Goal: Information Seeking & Learning: Learn about a topic

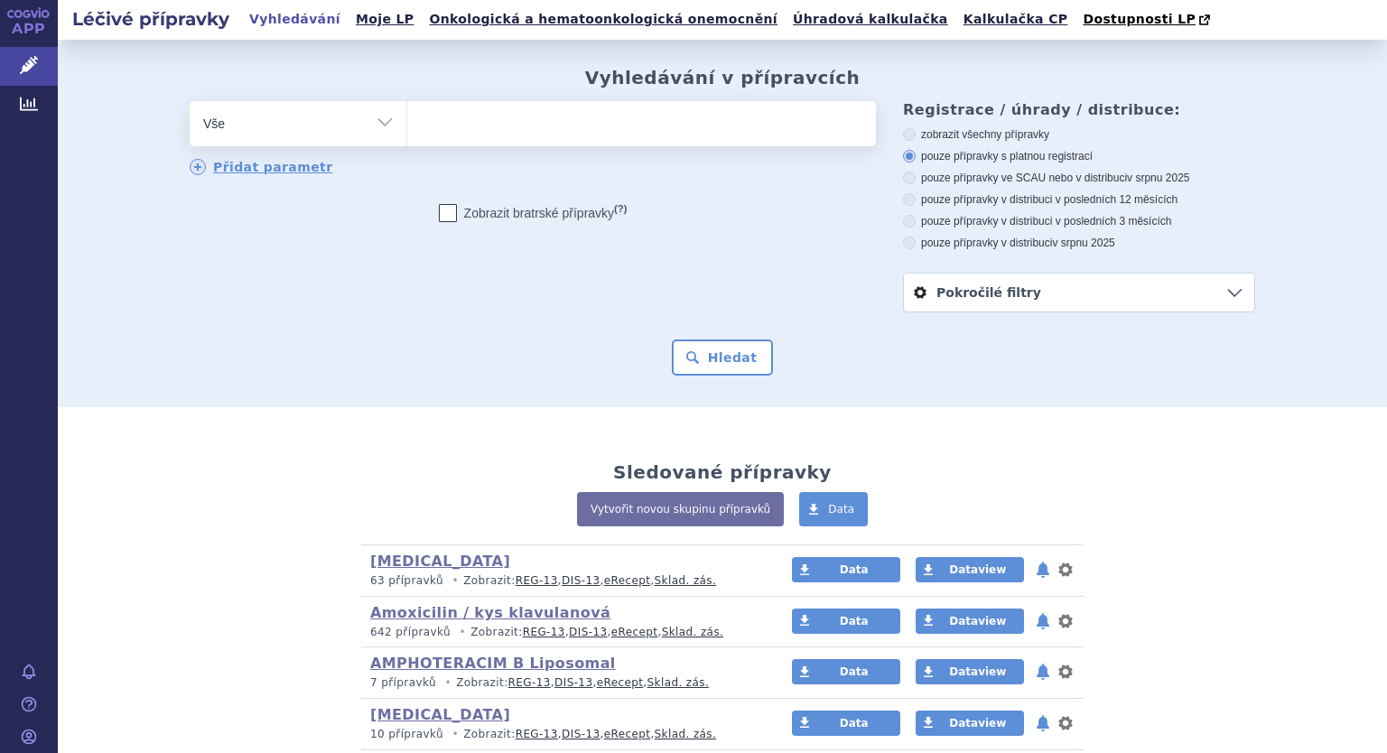
drag, startPoint x: 372, startPoint y: 121, endPoint x: 360, endPoint y: 142, distance: 23.9
click at [372, 121] on select "Vše Přípravek/SUKL kód MAH VPOIS ATC/Aktivní látka Léková forma Síla" at bounding box center [298, 121] width 217 height 41
select select "filter-atc-group"
click at [190, 102] on select "Vše Přípravek/SUKL kód MAH VPOIS ATC/Aktivní látka Léková forma Síla" at bounding box center [298, 121] width 217 height 41
click at [477, 126] on ul at bounding box center [641, 120] width 469 height 38
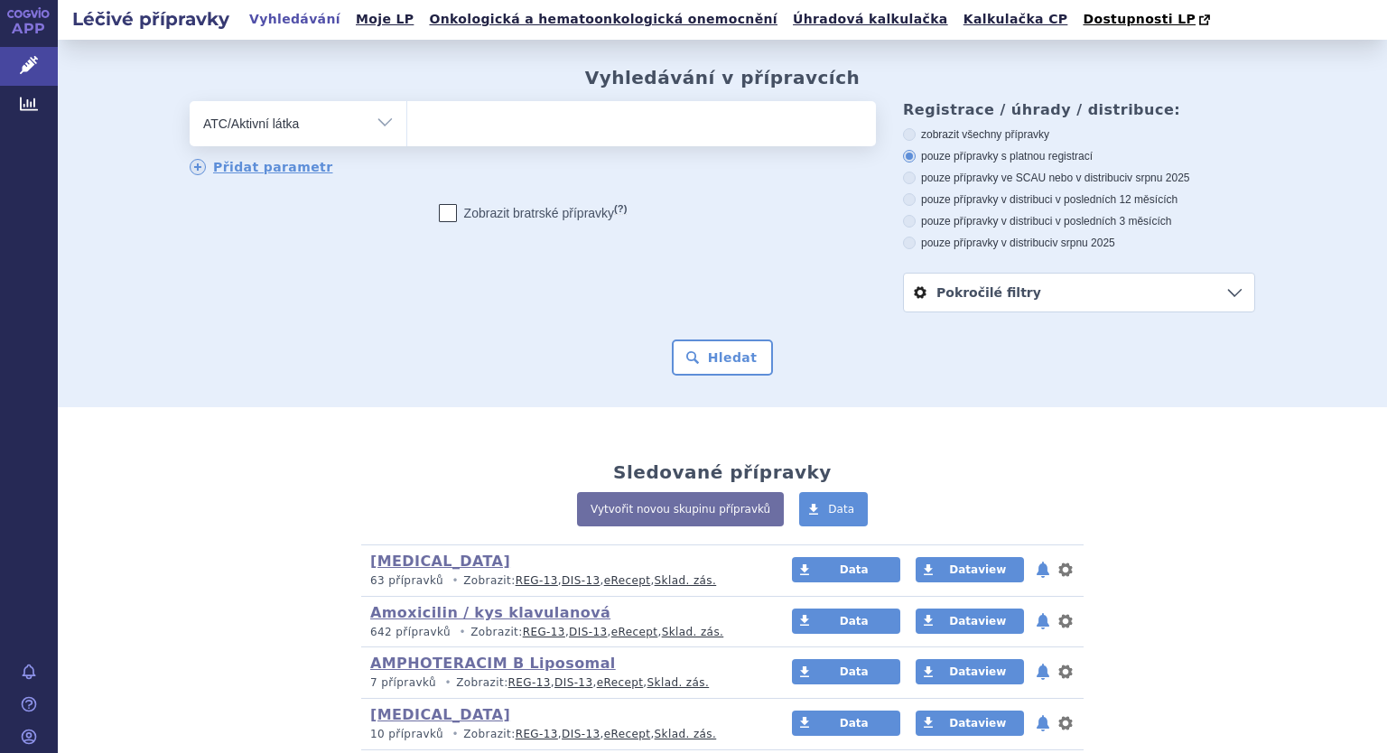
click at [407, 126] on select at bounding box center [406, 122] width 1 height 45
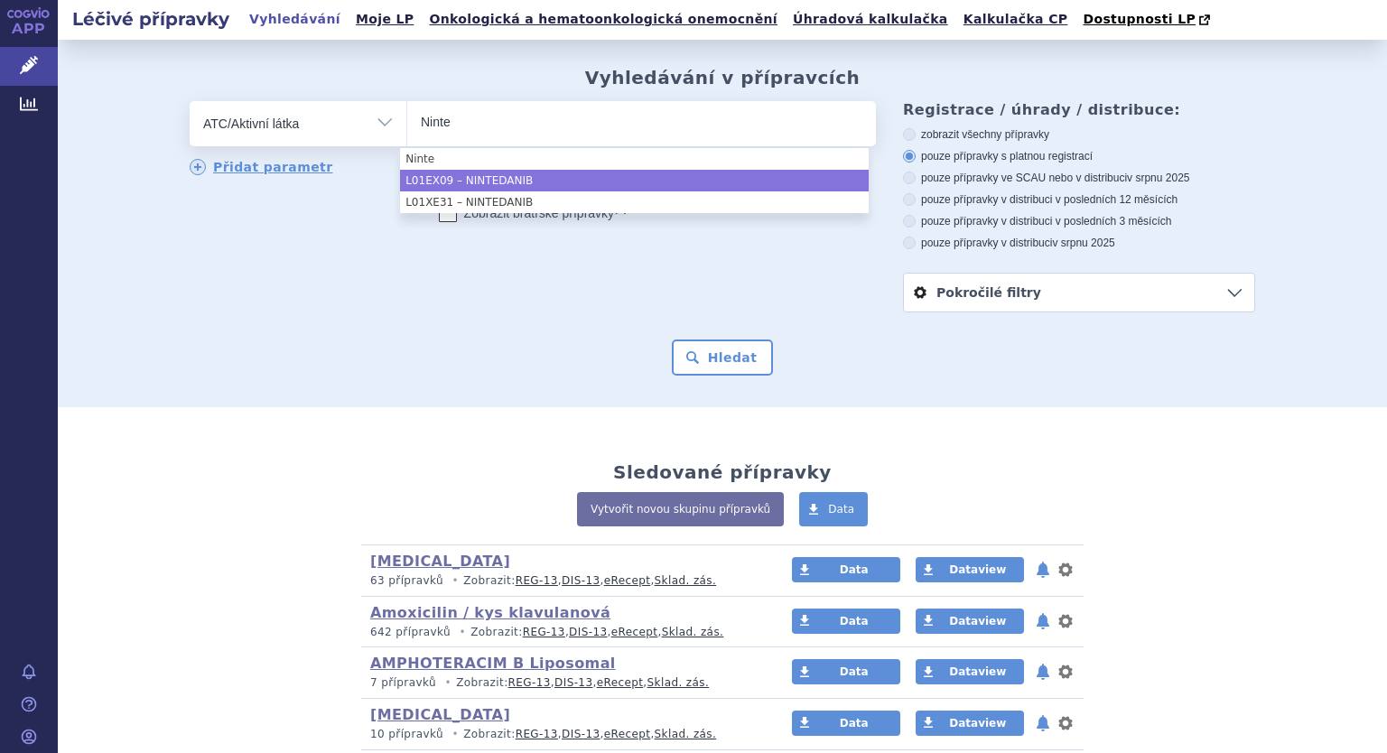
type input "Ninte"
select select "L01EX09"
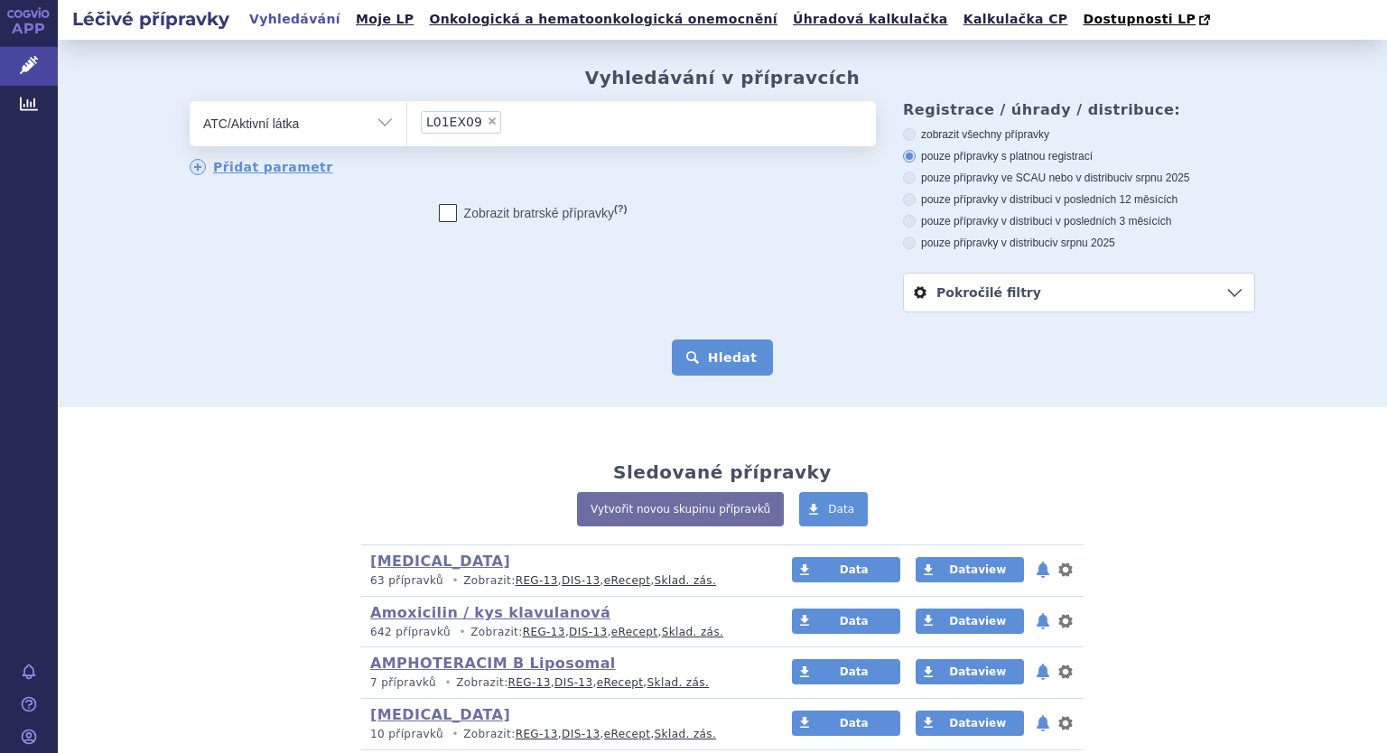
click at [705, 359] on button "Hledat" at bounding box center [723, 358] width 102 height 36
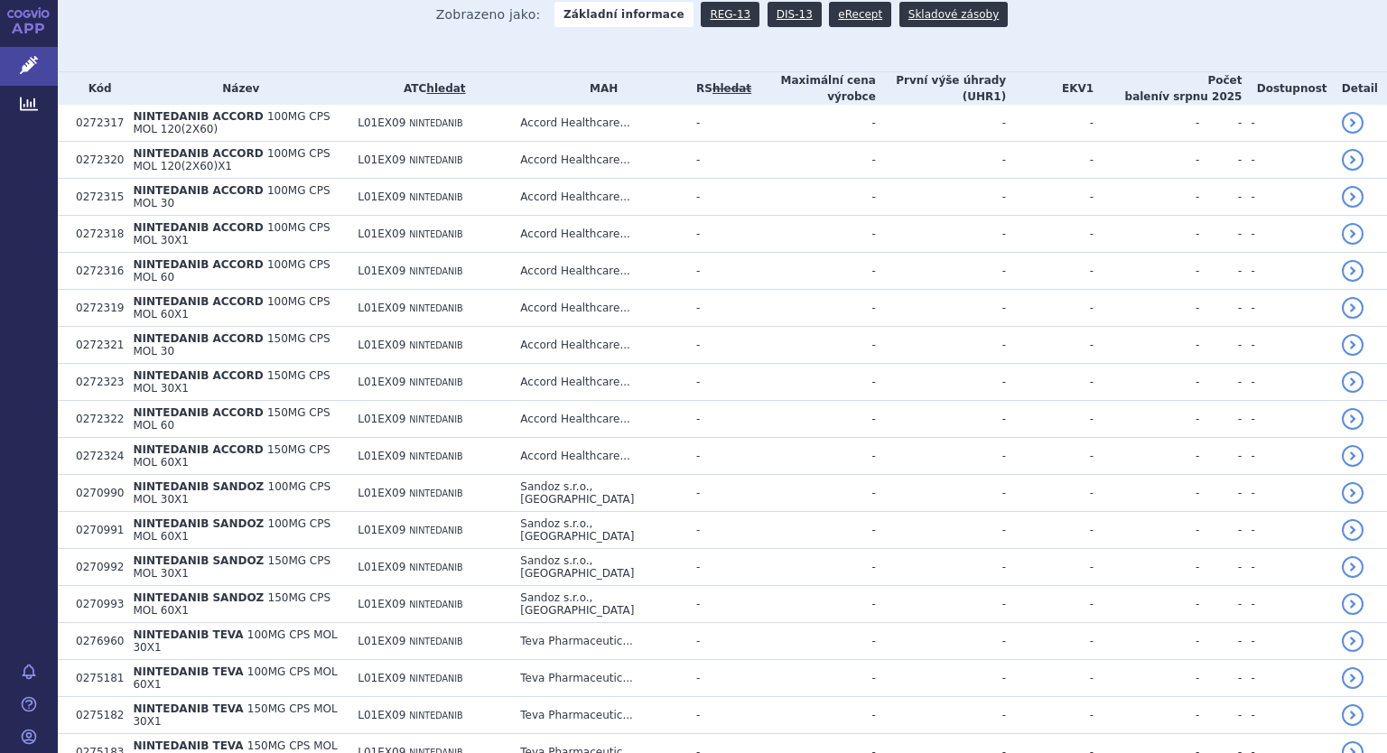
scroll to position [345, 0]
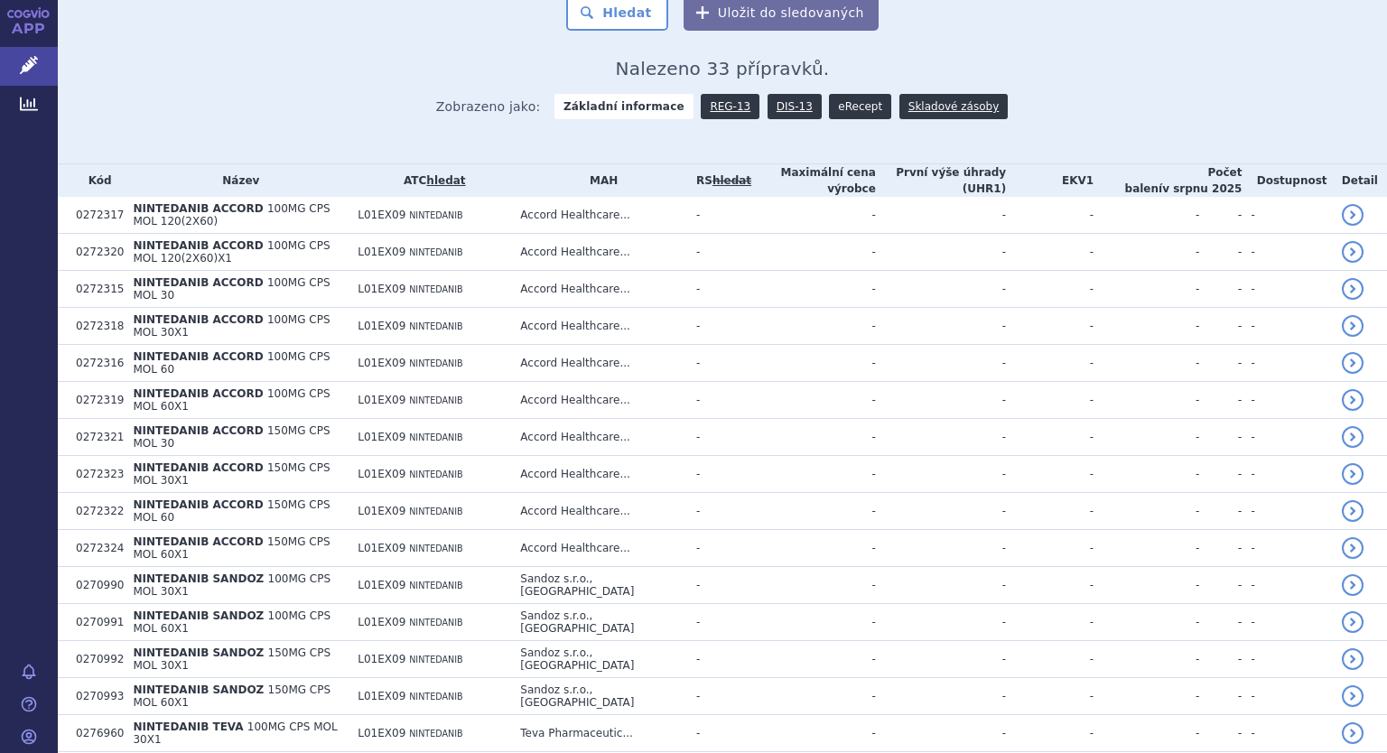
click at [837, 106] on link "eRecept" at bounding box center [860, 106] width 62 height 25
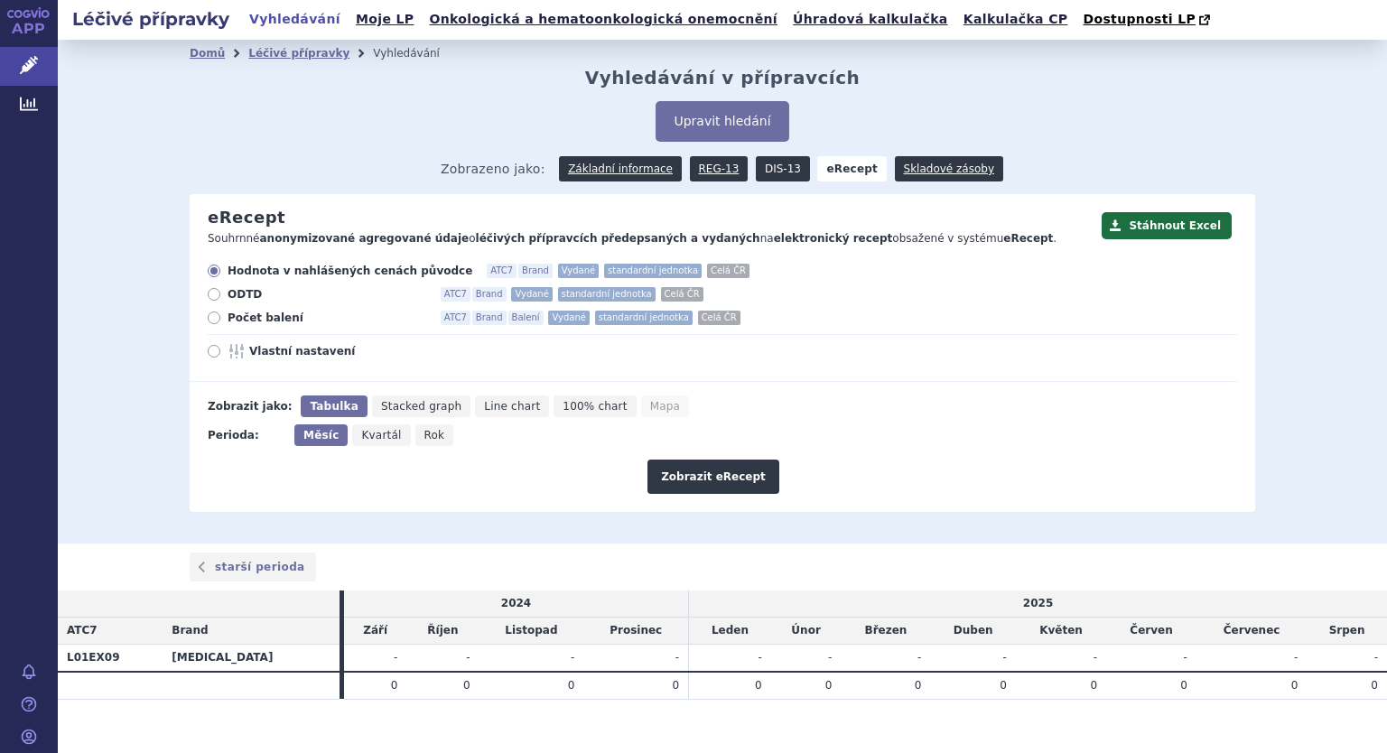
click at [762, 171] on link "DIS-13" at bounding box center [783, 168] width 54 height 25
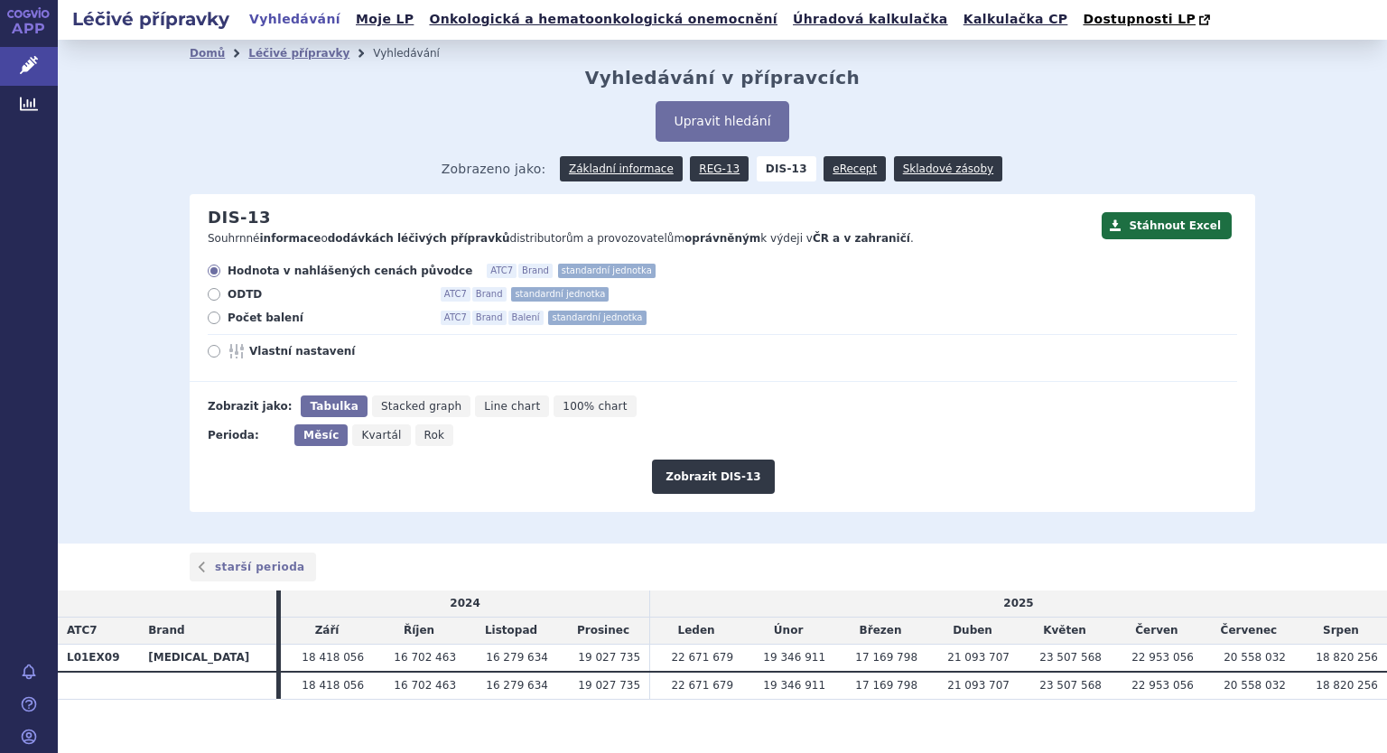
click at [210, 315] on icon at bounding box center [214, 318] width 13 height 13
click at [210, 315] on input "Počet balení ATC7 Brand Balení standardní jednotka" at bounding box center [216, 320] width 12 height 12
radio input "true"
click at [208, 348] on icon at bounding box center [214, 351] width 13 height 13
click at [210, 348] on input "Vlastní nastavení" at bounding box center [216, 354] width 12 height 12
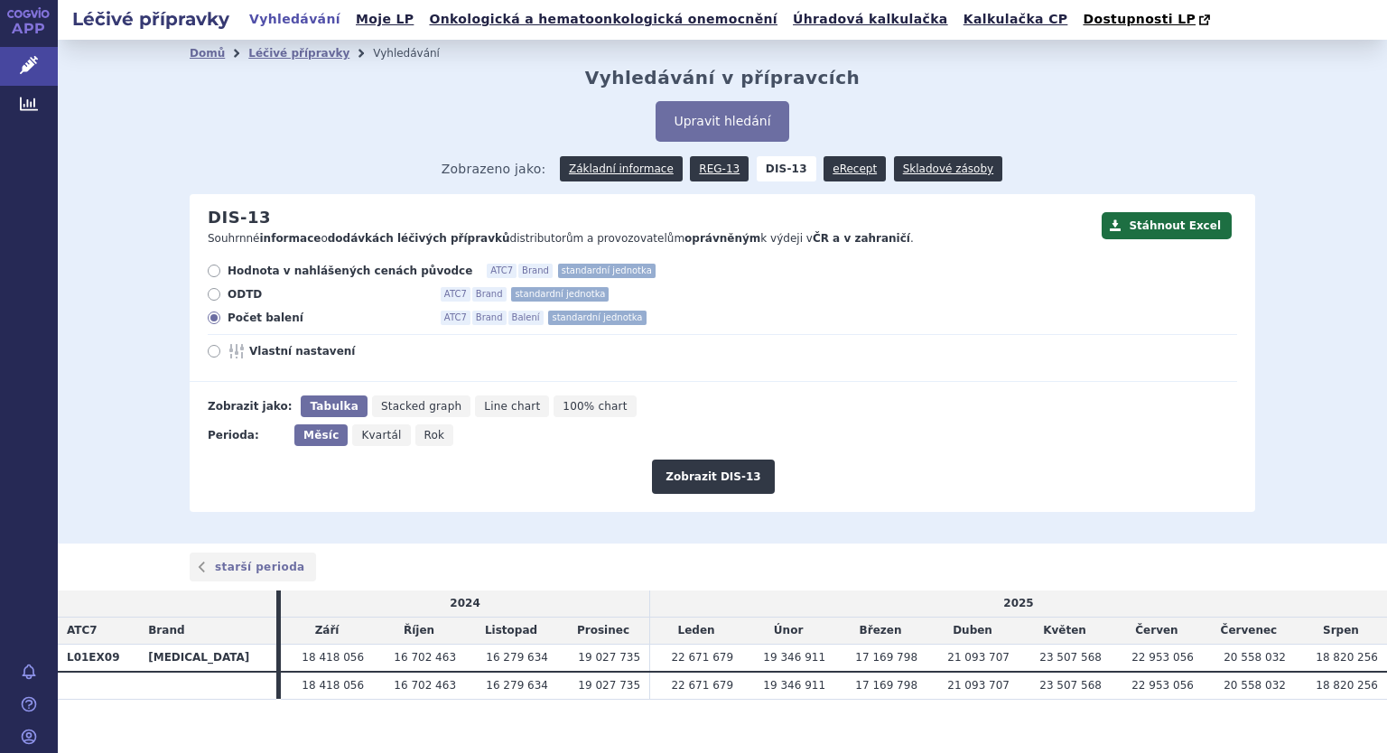
radio input "true"
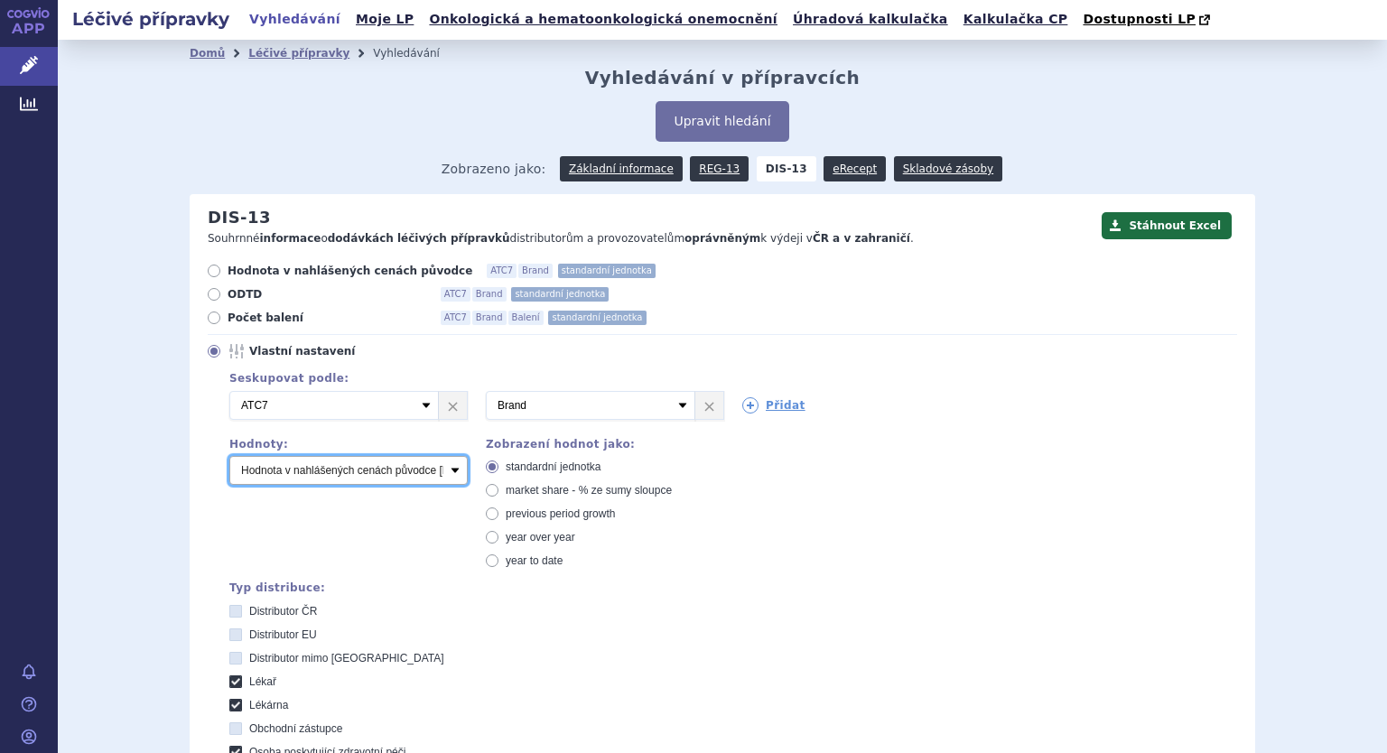
click at [356, 473] on select "Počet balení Hodnota v nahlášených cenách původce [DIS-13] Hodnota v maximálníc…" at bounding box center [348, 470] width 238 height 29
select select "packages"
click at [229, 457] on select "Počet balení Hodnota v nahlášených cenách původce [DIS-13] Hodnota v maximálníc…" at bounding box center [348, 470] width 238 height 29
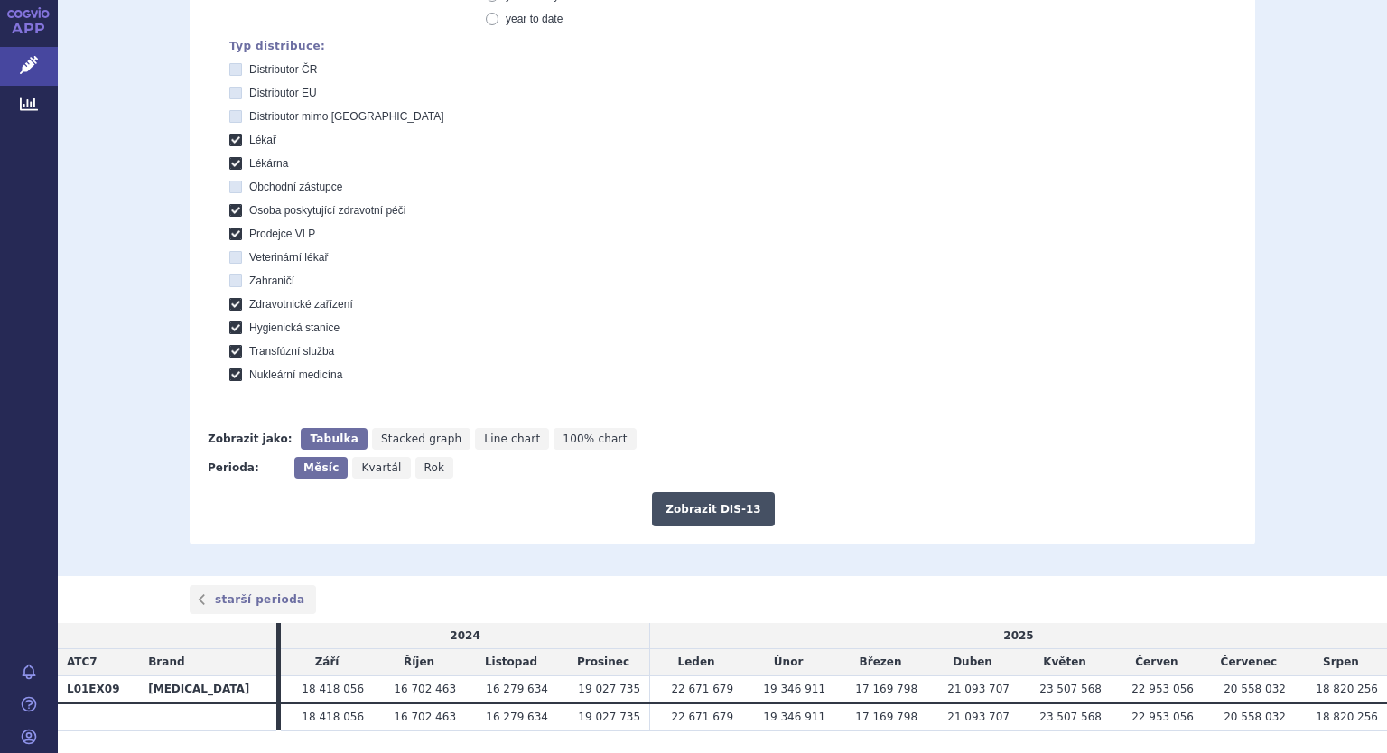
click at [696, 507] on button "Zobrazit DIS-13" at bounding box center [713, 509] width 122 height 34
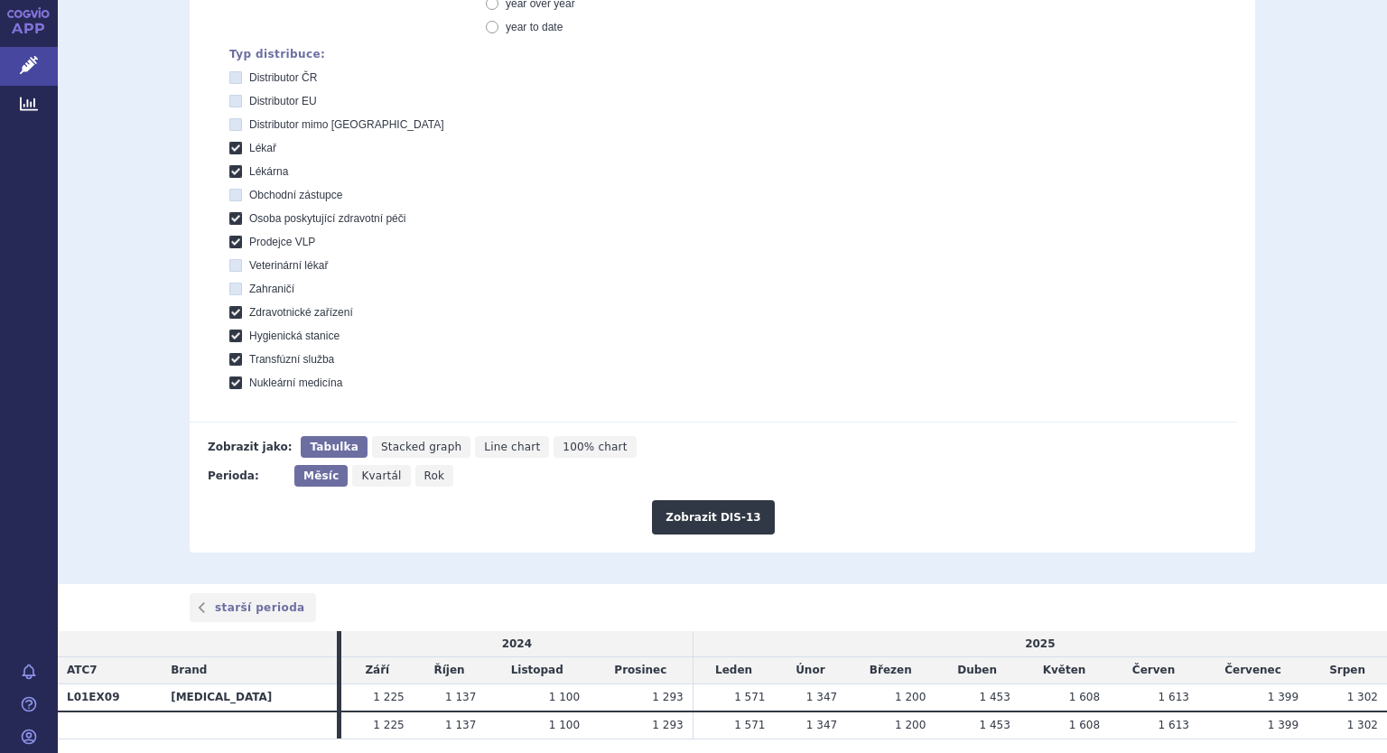
scroll to position [542, 0]
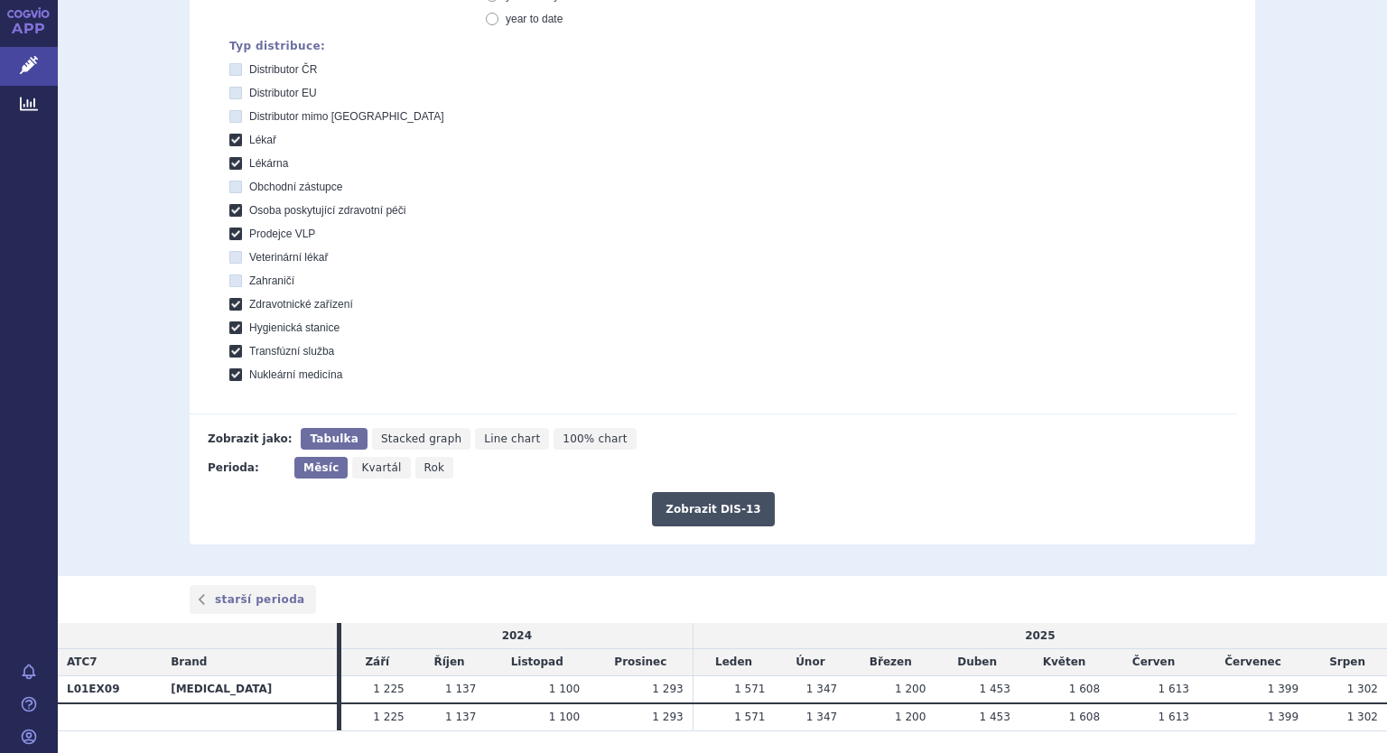
click at [683, 510] on button "Zobrazit DIS-13" at bounding box center [713, 509] width 122 height 34
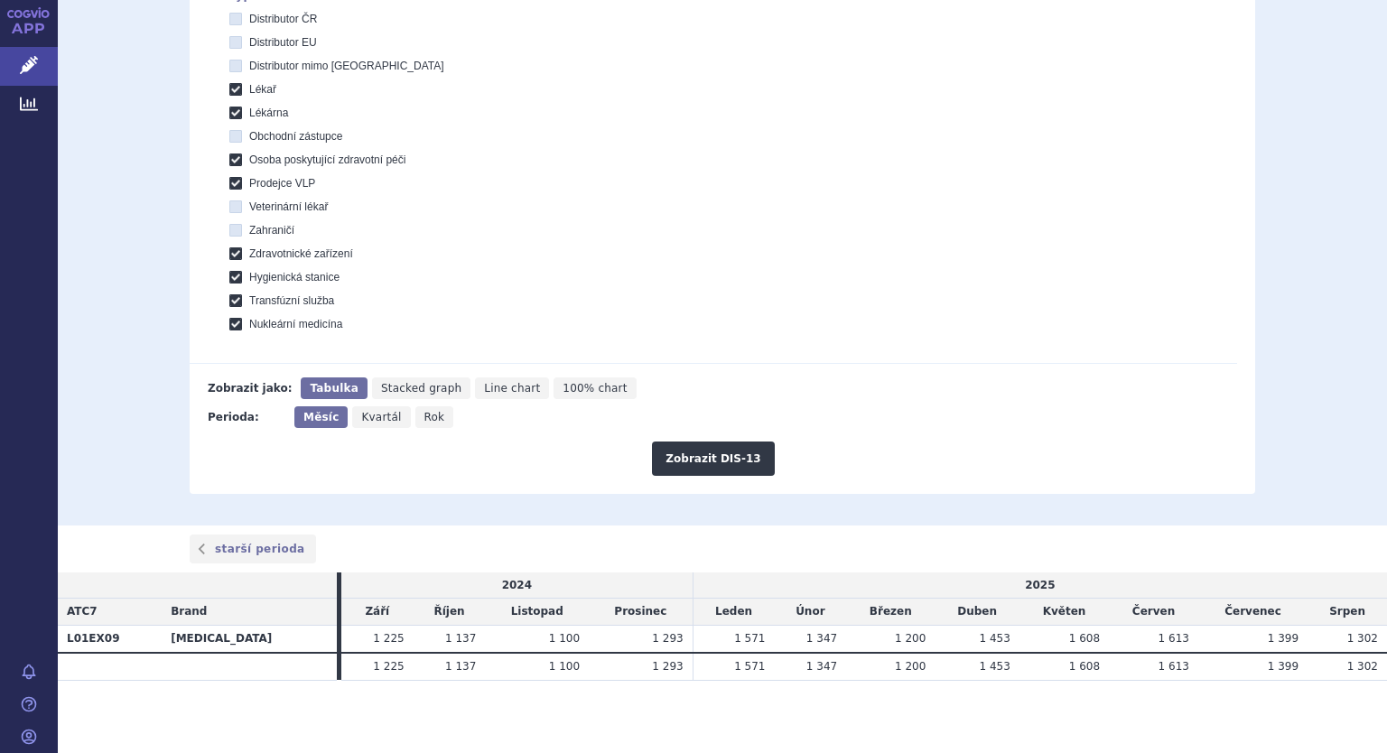
click at [425, 412] on span "Rok" at bounding box center [435, 417] width 21 height 13
click at [419, 412] on input "Rok" at bounding box center [421, 412] width 12 height 12
radio input "true"
click at [751, 458] on button "Zobrazit DIS-13" at bounding box center [713, 459] width 122 height 34
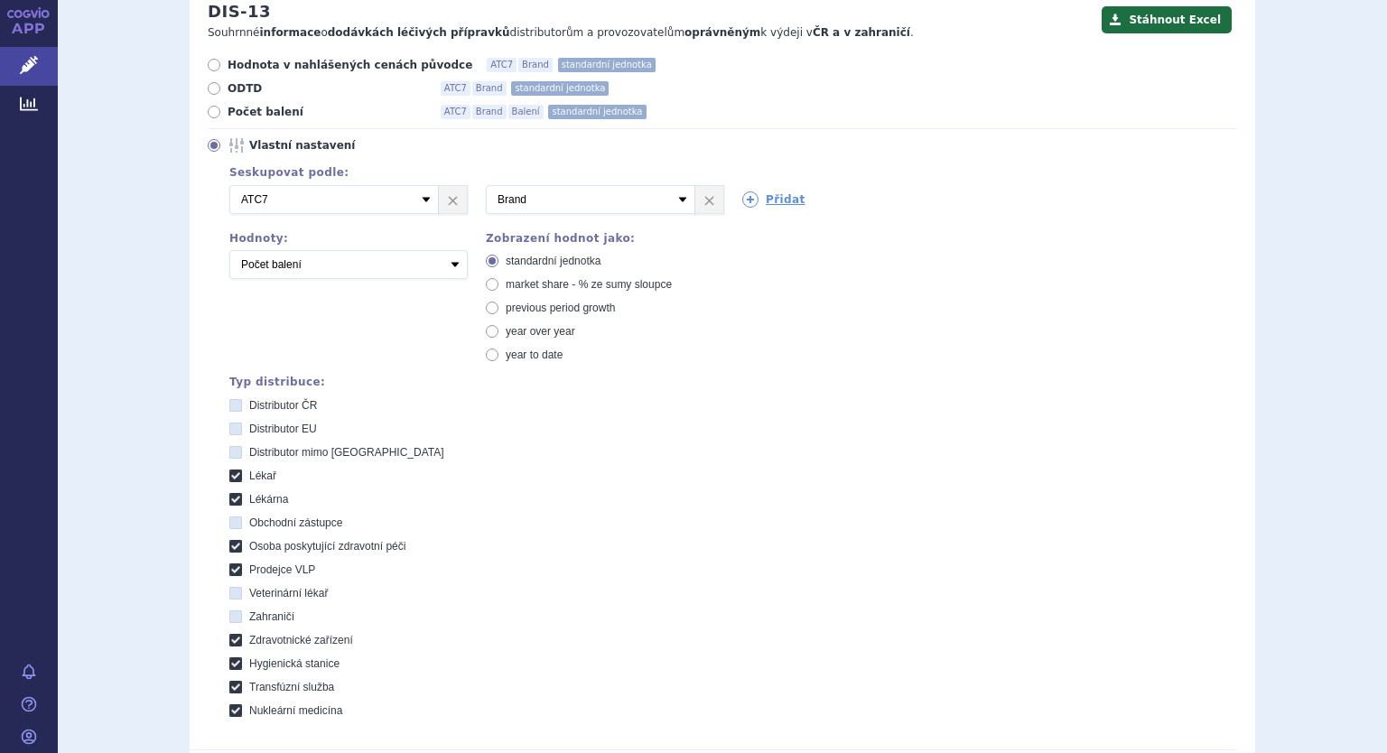
scroll to position [202, 0]
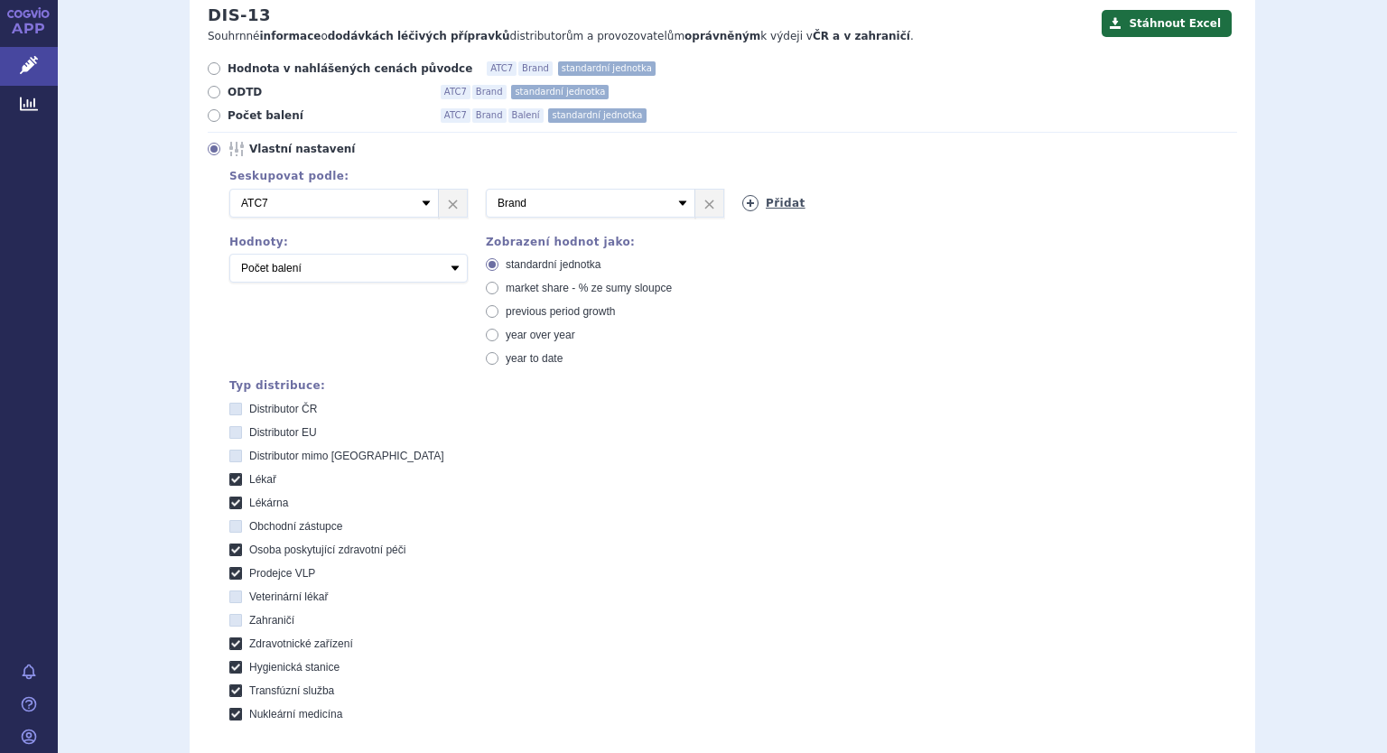
click at [742, 207] on icon at bounding box center [750, 203] width 16 height 16
click at [882, 203] on select "Vyberte groupování ATC3 ATC5 ATC7 Brand Balení SÚKL kód MAH VPOIS Referenční sk…" at bounding box center [847, 203] width 210 height 29
select select "package"
click at [742, 190] on select "Vyberte groupování ATC3 ATC5 ATC7 Brand Balení SÚKL kód MAH VPOIS Referenční sk…" at bounding box center [847, 203] width 210 height 29
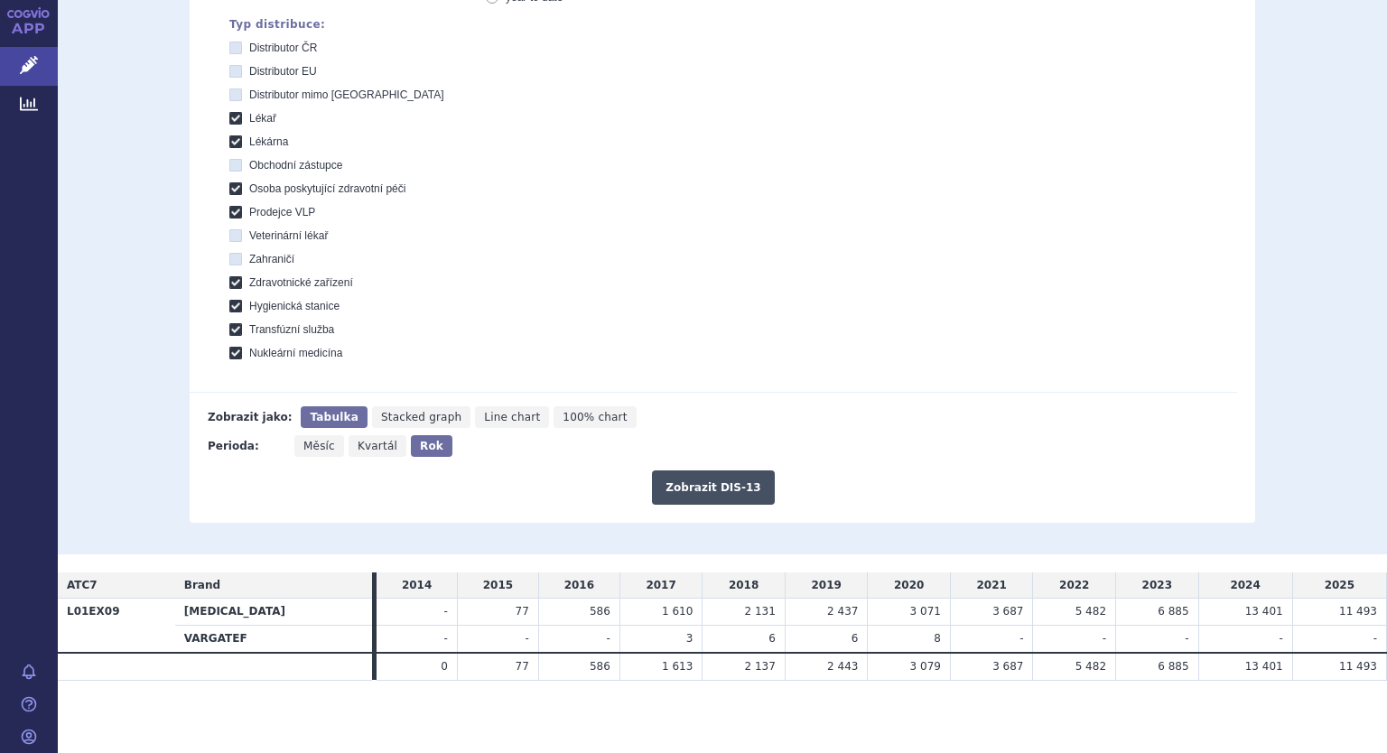
click at [729, 481] on button "Zobrazit DIS-13" at bounding box center [713, 488] width 122 height 34
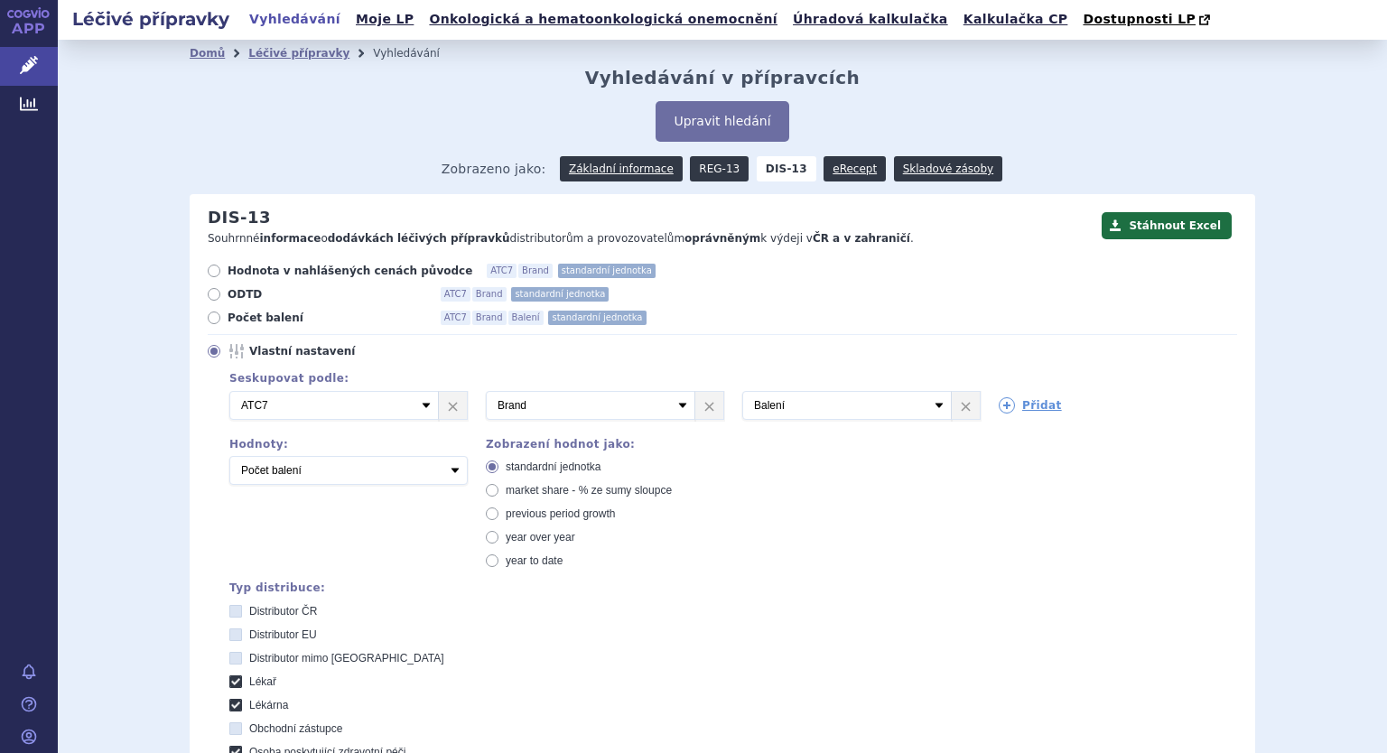
click at [707, 173] on link "REG-13" at bounding box center [719, 168] width 59 height 25
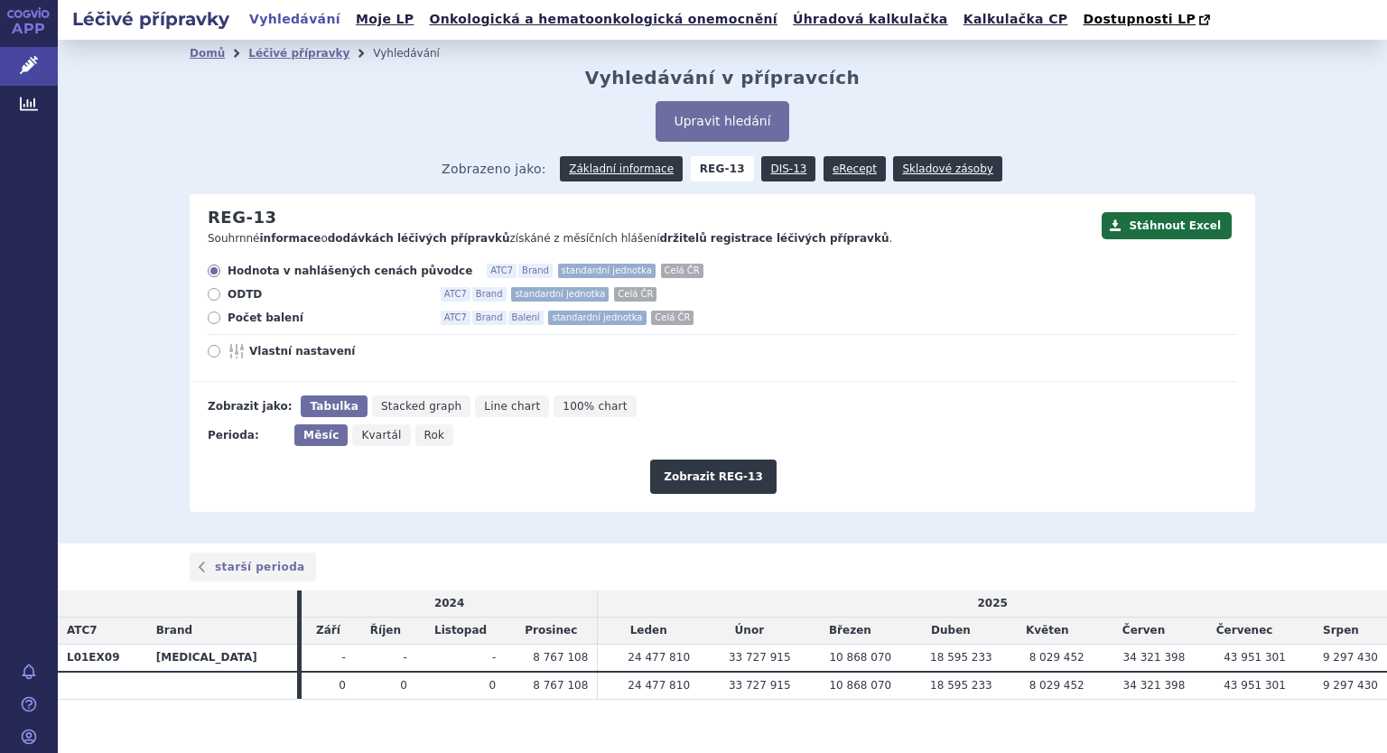
click at [219, 322] on label "Počet balení ATC7 Brand Balení standardní jednotka Celá ČR" at bounding box center [723, 318] width 1030 height 14
click at [219, 322] on input "Počet balení ATC7 Brand Balení standardní jednotka Celá ČR" at bounding box center [216, 320] width 12 height 12
radio input "true"
click at [682, 471] on button "Zobrazit REG-13" at bounding box center [713, 477] width 126 height 34
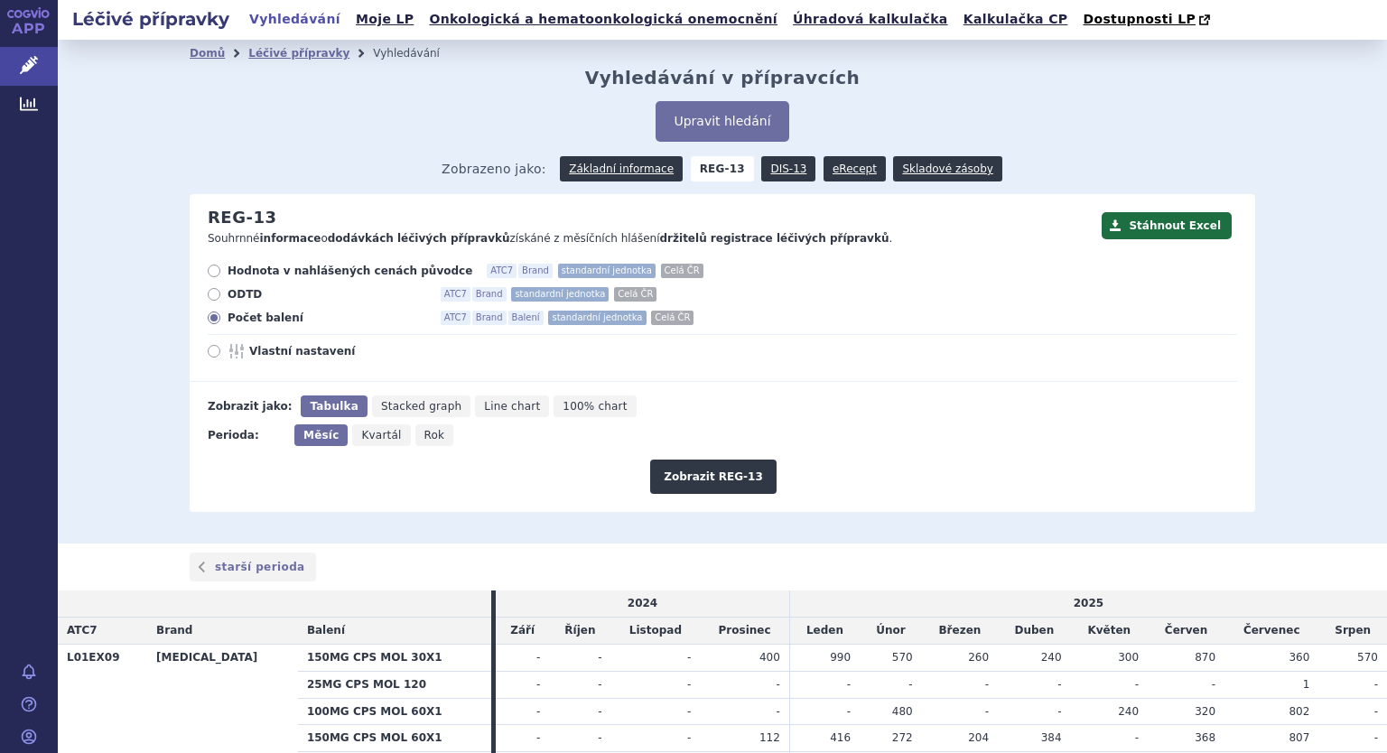
scroll to position [126, 0]
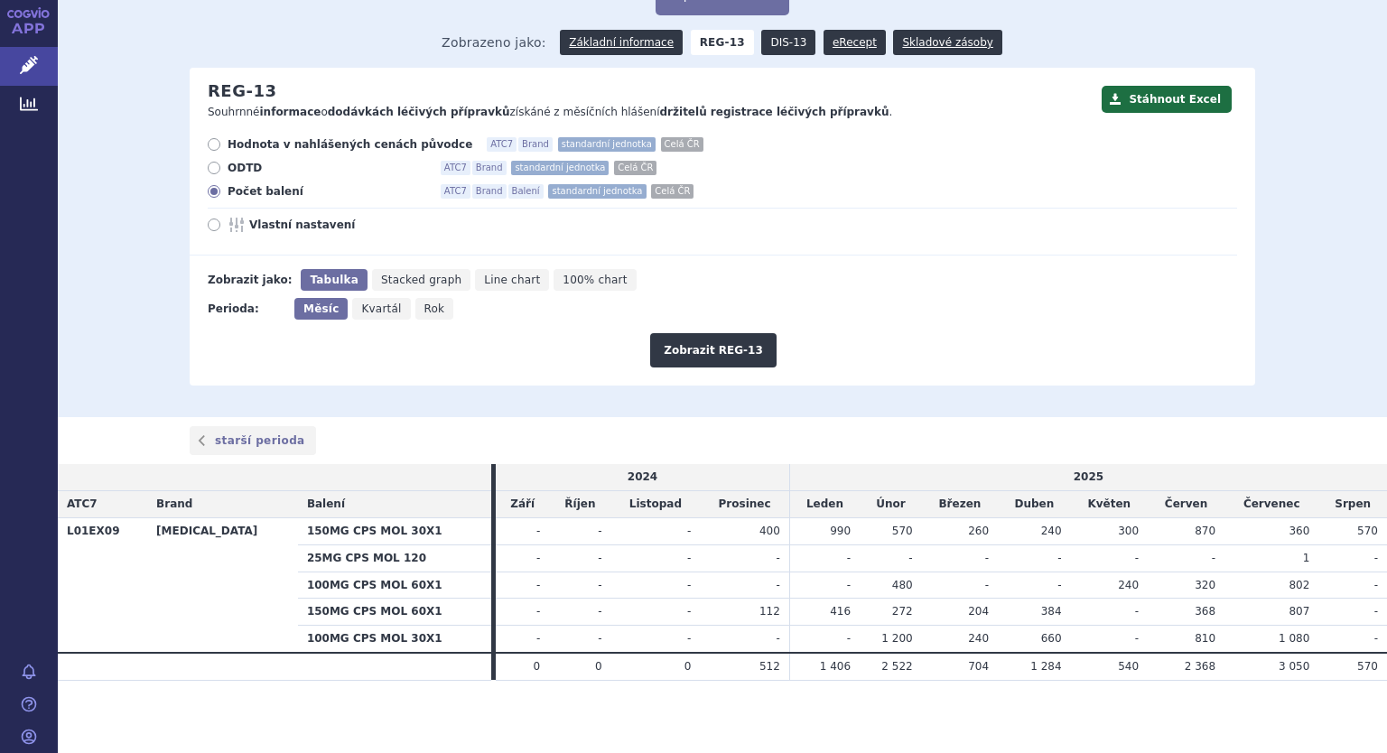
click at [767, 37] on link "DIS-13" at bounding box center [788, 42] width 54 height 25
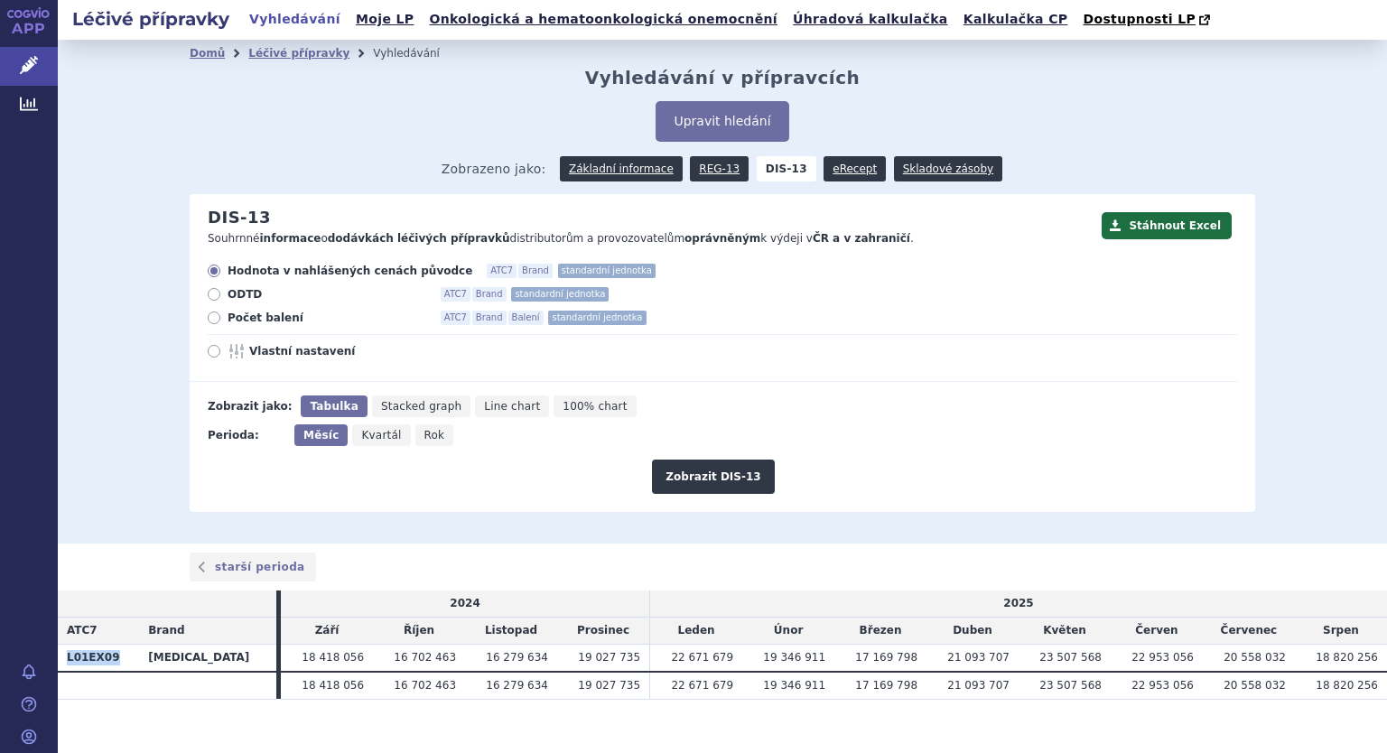
drag, startPoint x: 121, startPoint y: 653, endPoint x: 59, endPoint y: 652, distance: 62.3
click at [59, 652] on th "L01EX09" at bounding box center [98, 657] width 81 height 27
copy th "L01EX09"
